Goal: Task Accomplishment & Management: Manage account settings

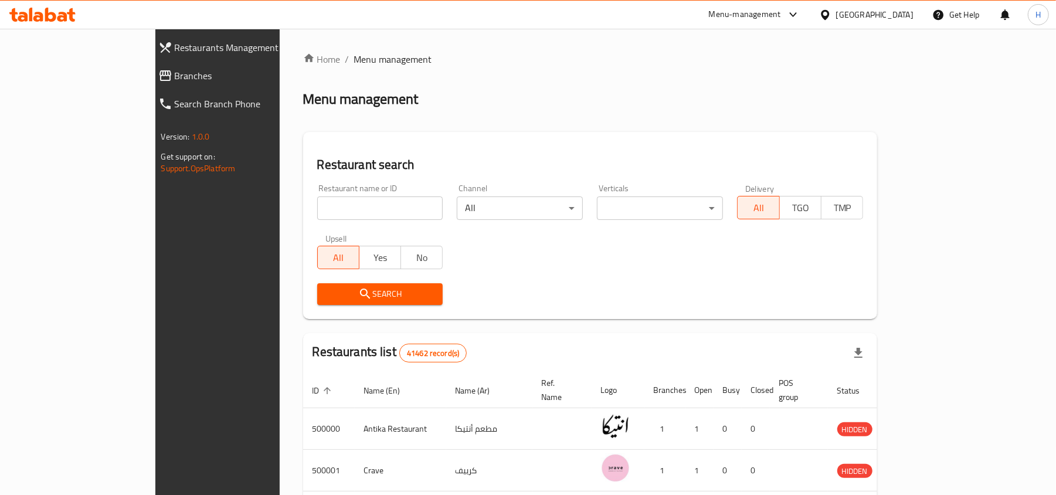
drag, startPoint x: 141, startPoint y: 46, endPoint x: 213, endPoint y: 152, distance: 128.8
click at [175, 46] on span "Restaurants Management" at bounding box center [249, 47] width 148 height 14
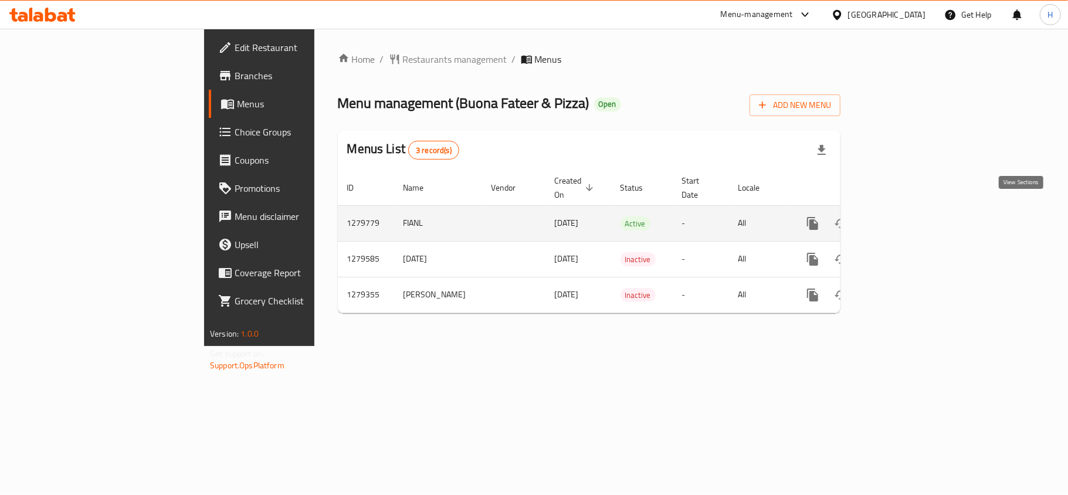
click at [911, 209] on link "enhanced table" at bounding box center [897, 223] width 28 height 28
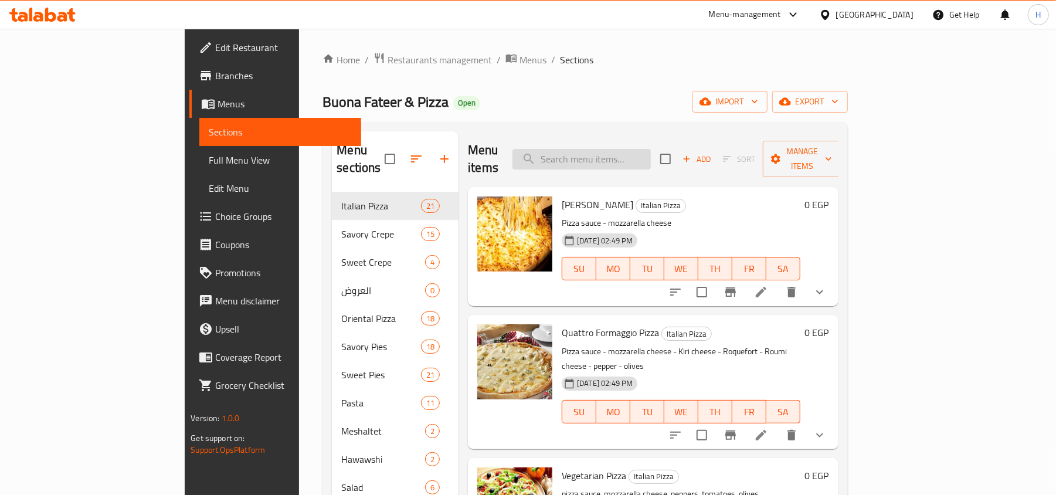
click at [629, 149] on input "search" at bounding box center [581, 159] width 138 height 21
type input "2 ف"
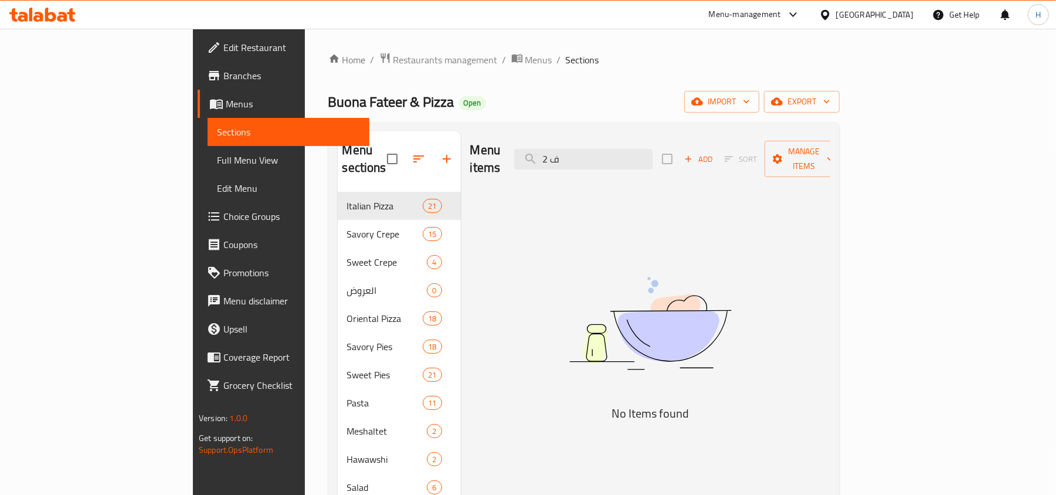
drag, startPoint x: 643, startPoint y: 144, endPoint x: 564, endPoint y: 144, distance: 79.7
click at [564, 144] on div "Menu items 2 ف Add Sort Manage items" at bounding box center [650, 159] width 360 height 56
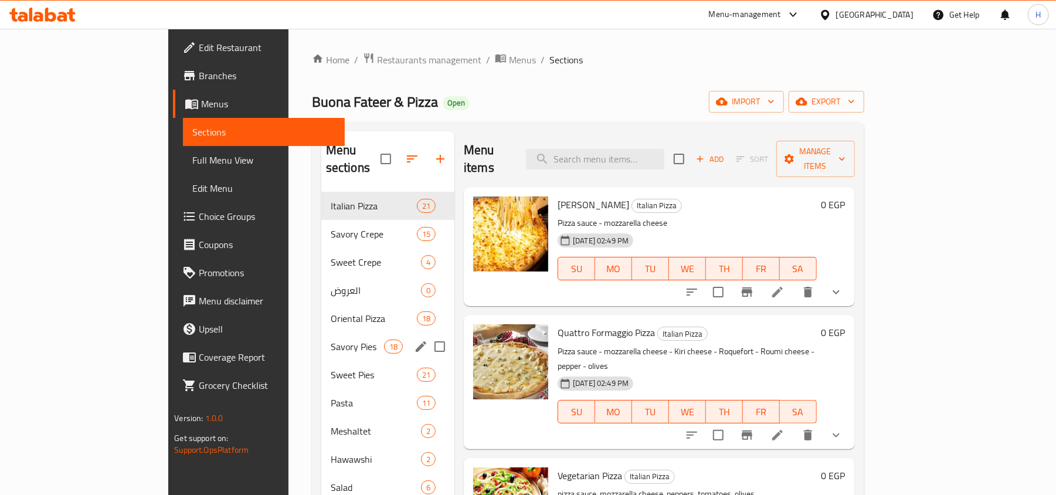
click at [331, 340] on span "Savory Pies" at bounding box center [357, 347] width 53 height 14
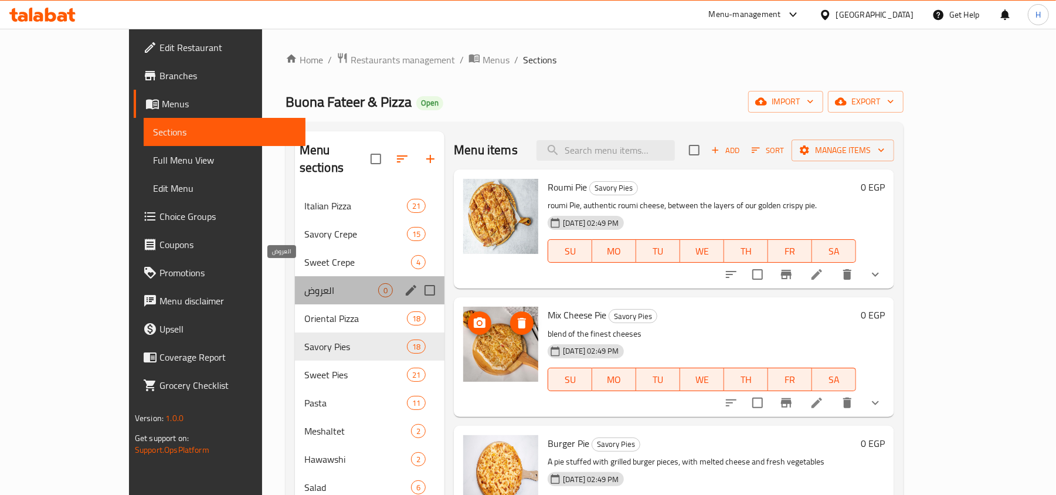
click at [304, 283] on span "العروض" at bounding box center [341, 290] width 74 height 14
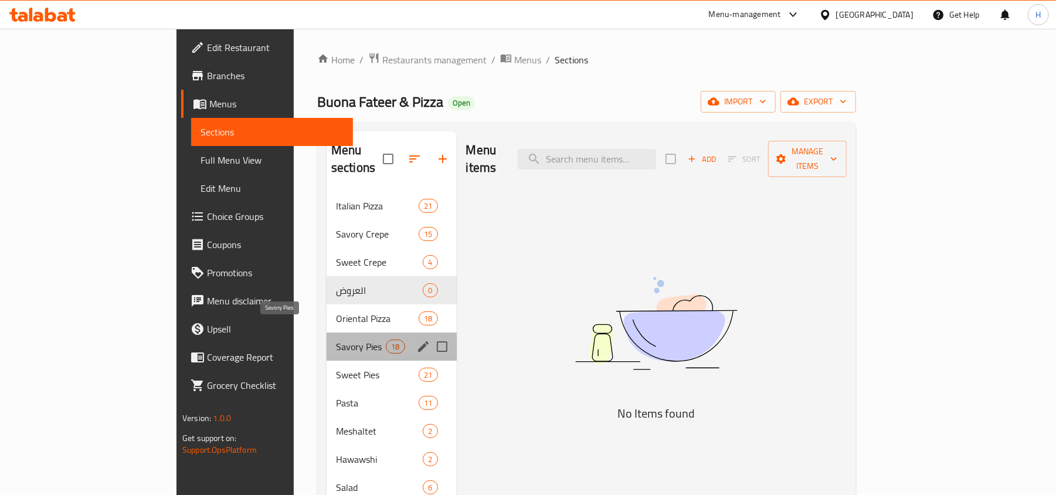
click at [336, 340] on span "Savory Pies" at bounding box center [361, 347] width 50 height 14
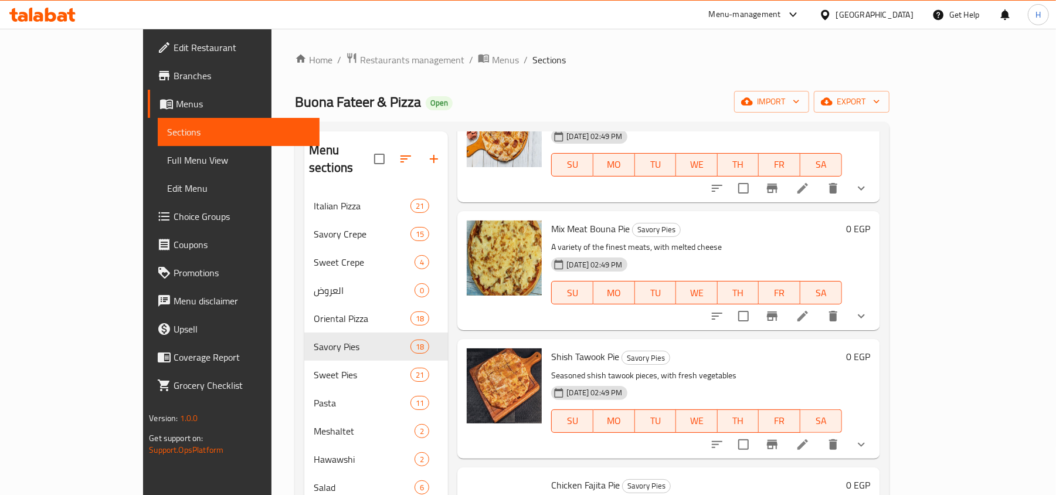
scroll to position [1016, 0]
click at [60, 15] on icon at bounding box center [42, 15] width 66 height 14
